Goal: Obtain resource: Download file/media

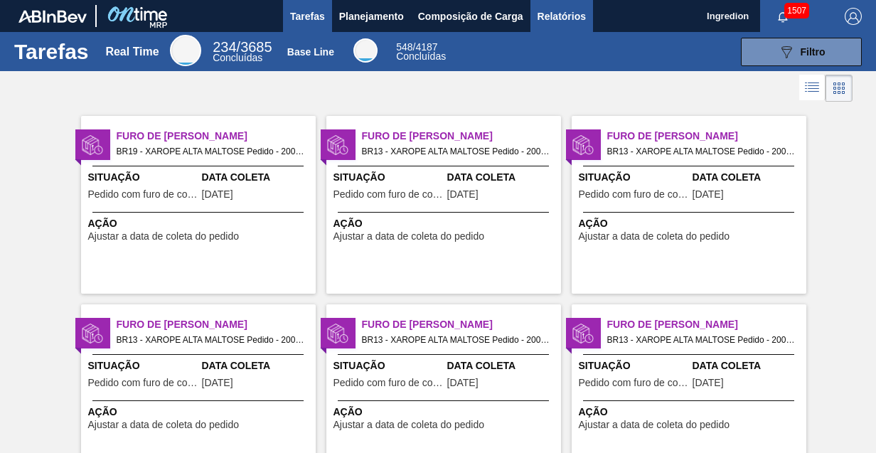
click at [561, 16] on span "Relatórios" at bounding box center [562, 16] width 48 height 17
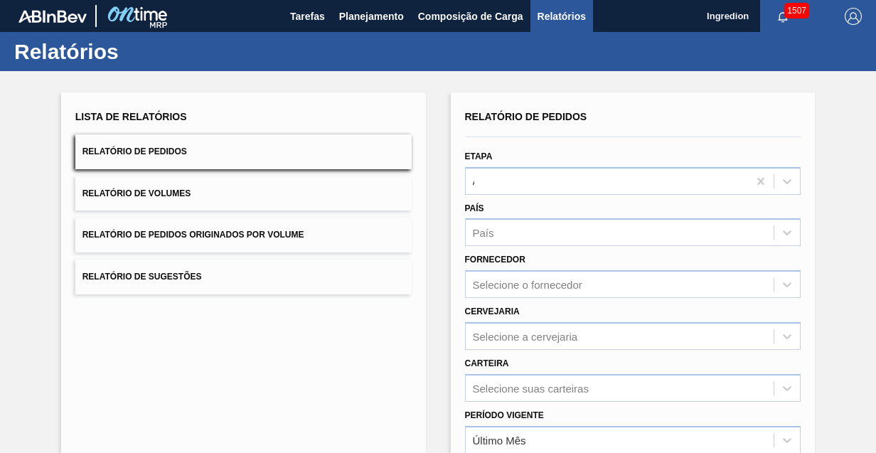
type input "Aguardando Faturamento"
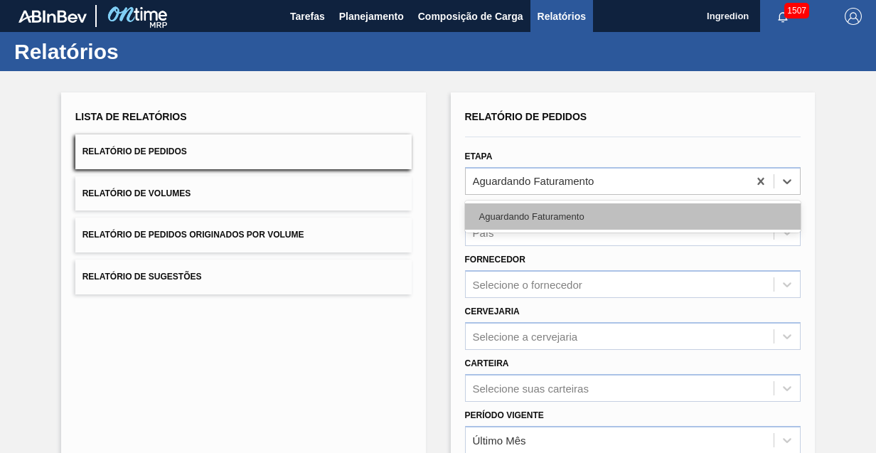
click at [632, 216] on div "Aguardando Faturamento" at bounding box center [633, 216] width 336 height 26
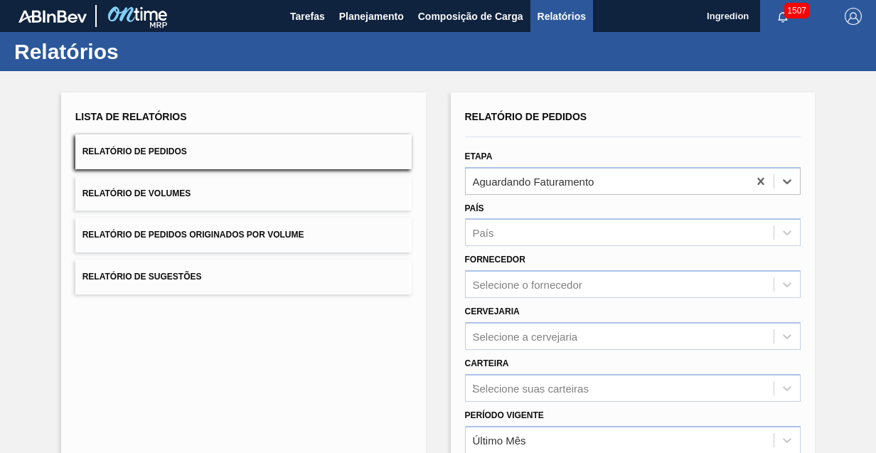
type input "Xarope"
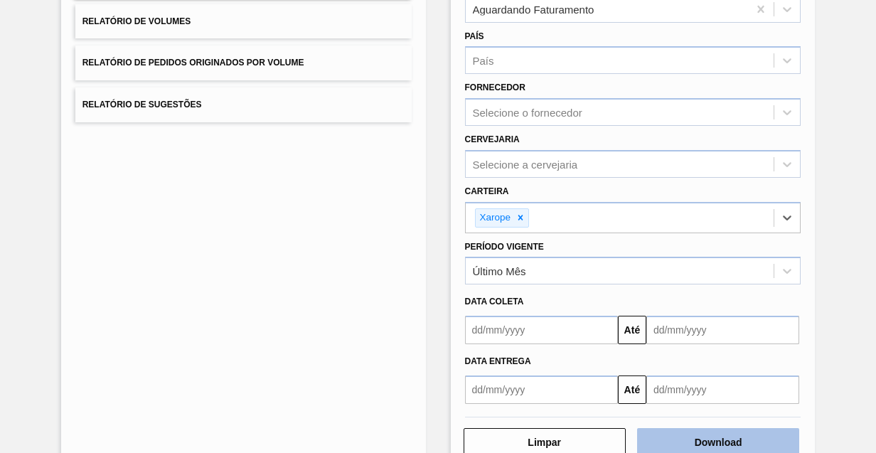
click at [716, 440] on button "Download" at bounding box center [718, 442] width 162 height 28
